Goal: Task Accomplishment & Management: Manage account settings

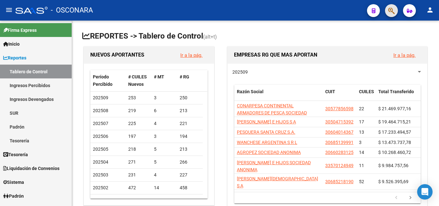
click at [387, 14] on button "button" at bounding box center [391, 10] width 13 height 13
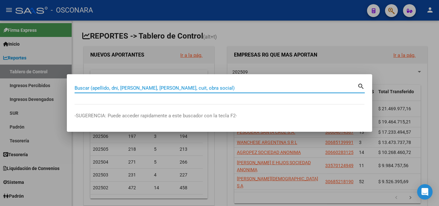
click at [143, 84] on div "Buscar (apellido, dni, [PERSON_NAME], [PERSON_NAME], cuit, obra social)" at bounding box center [215, 88] width 283 height 10
drag, startPoint x: 144, startPoint y: 85, endPoint x: 97, endPoint y: 88, distance: 47.0
click at [97, 88] on input "Buscar (apellido, dni, [PERSON_NAME], [PERSON_NAME], cuit, obra social)" at bounding box center [215, 88] width 283 height 6
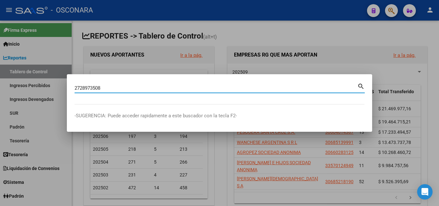
type input "2728973508"
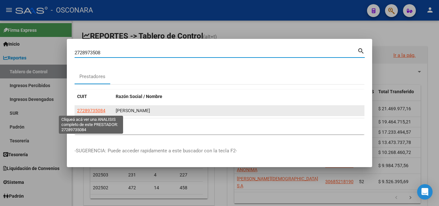
click at [95, 112] on span "27289735084" at bounding box center [91, 110] width 28 height 5
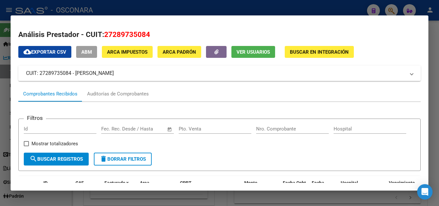
click at [86, 55] on span "ABM" at bounding box center [86, 52] width 11 height 6
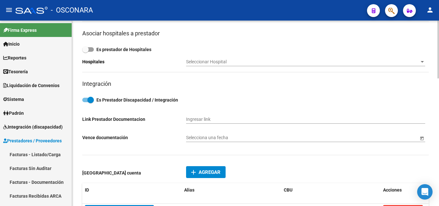
scroll to position [289, 0]
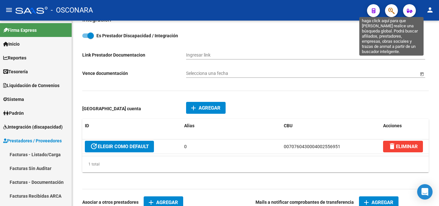
click at [393, 9] on icon "button" at bounding box center [391, 10] width 6 height 7
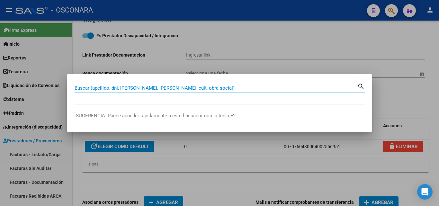
click at [208, 86] on input "Buscar (apellido, dni, [PERSON_NAME], [PERSON_NAME], cuit, obra social)" at bounding box center [215, 88] width 283 height 6
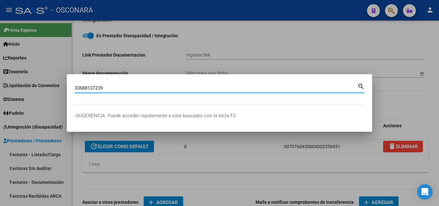
type input "33688137239"
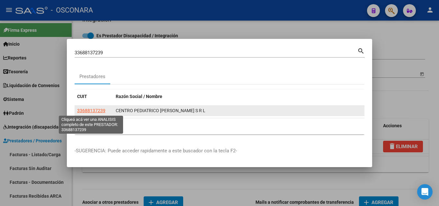
click at [97, 110] on span "33688137239" at bounding box center [91, 110] width 28 height 5
type textarea "33688137239"
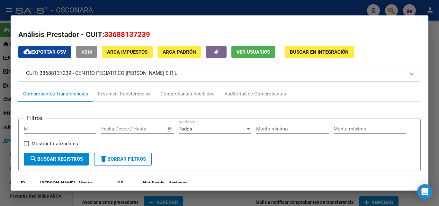
click at [88, 52] on span "ABM" at bounding box center [86, 52] width 11 height 6
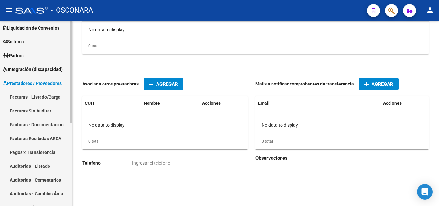
scroll to position [64, 0]
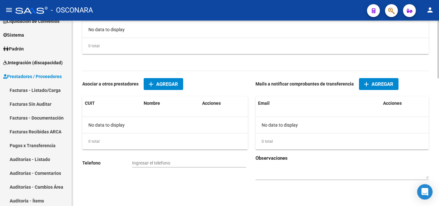
drag, startPoint x: 47, startPoint y: 151, endPoint x: 95, endPoint y: 188, distance: 60.0
click at [95, 188] on div "Telefono Ingresar el telefono" at bounding box center [168, 172] width 173 height 36
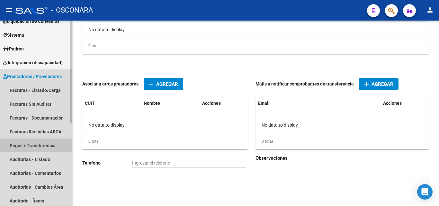
click at [47, 146] on link "Pagos x Transferencia" at bounding box center [36, 145] width 72 height 14
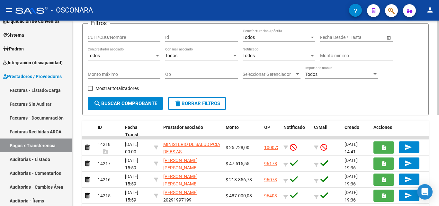
scroll to position [64, 0]
